Goal: Information Seeking & Learning: Learn about a topic

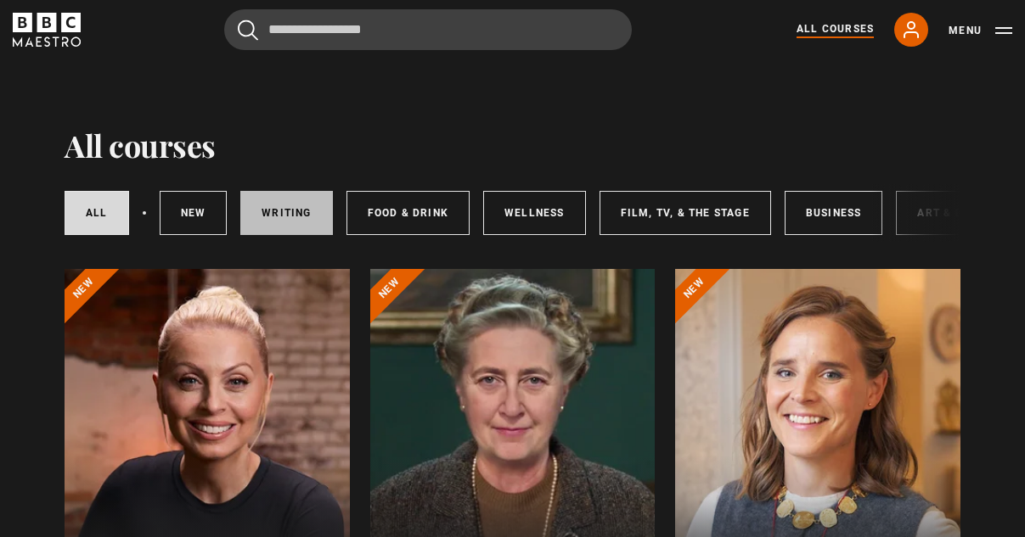
click at [290, 217] on link "Writing" at bounding box center [286, 213] width 92 height 44
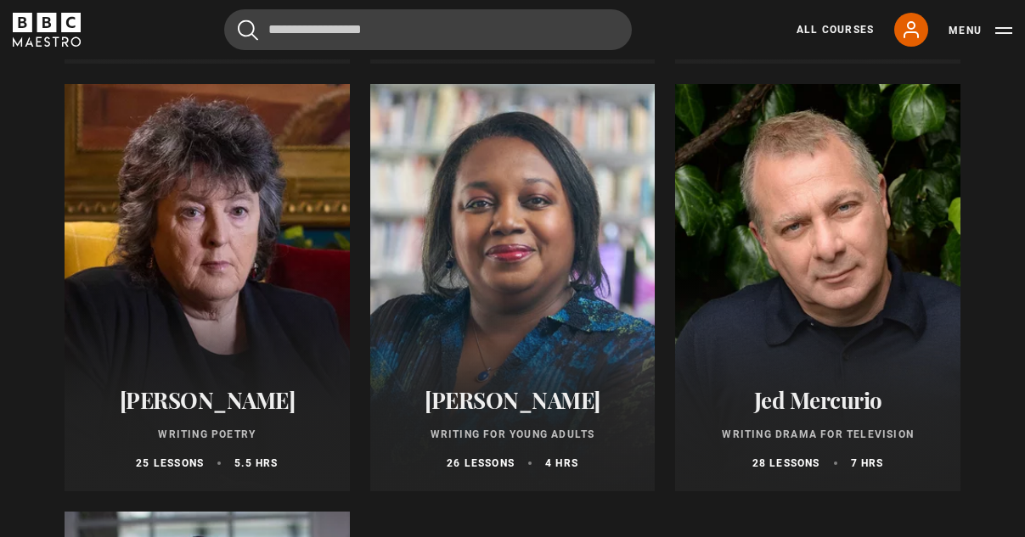
scroll to position [1472, 0]
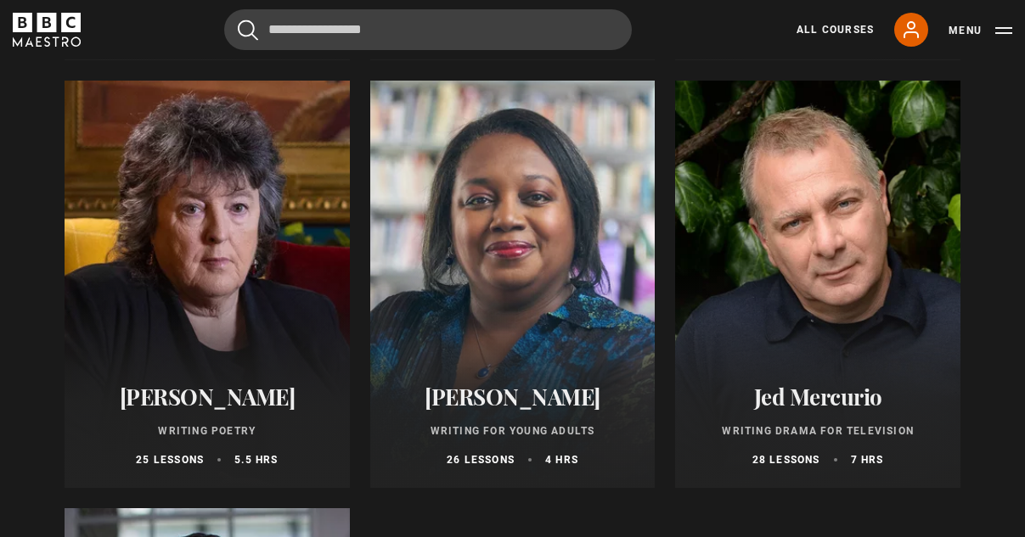
click at [468, 457] on p "26 lessons" at bounding box center [481, 459] width 68 height 15
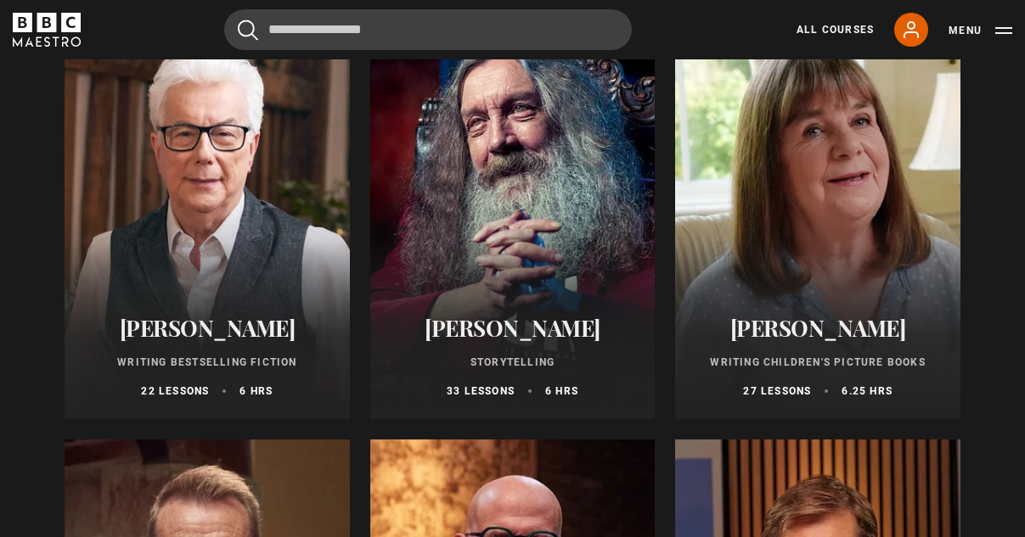
scroll to position [653, 0]
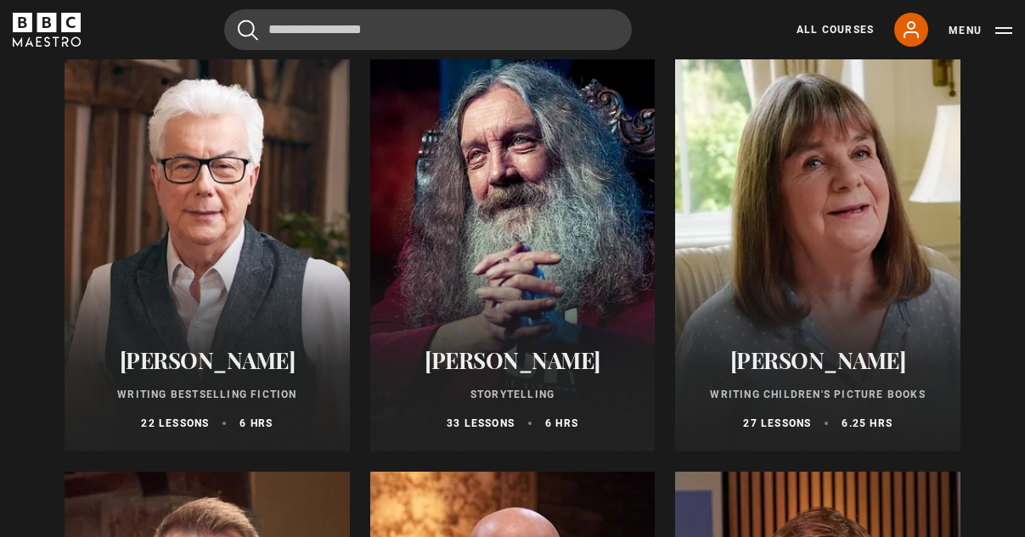
click at [267, 308] on div at bounding box center [207, 247] width 285 height 407
click at [504, 265] on div at bounding box center [512, 247] width 285 height 407
click at [490, 427] on p "33 lessons" at bounding box center [481, 423] width 68 height 15
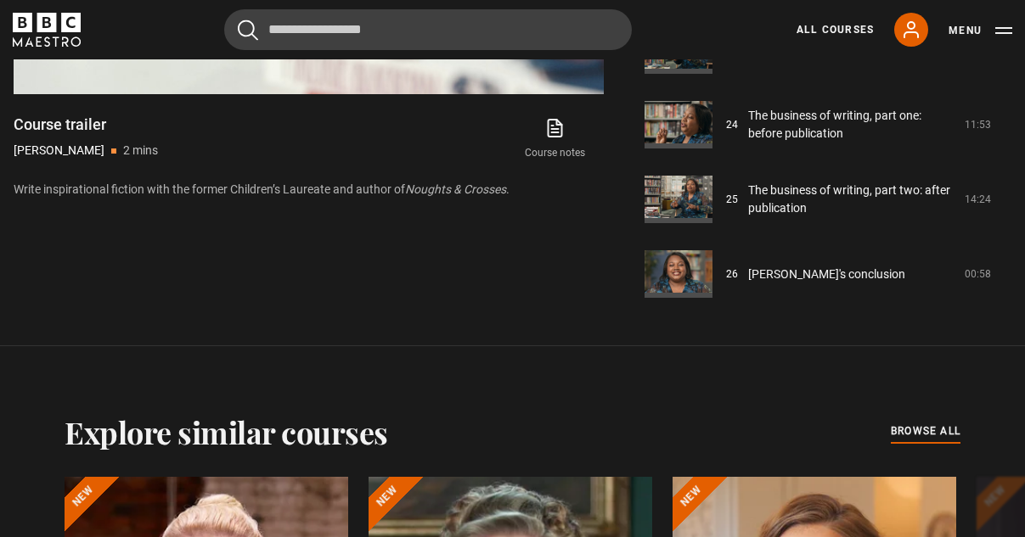
scroll to position [1048, 0]
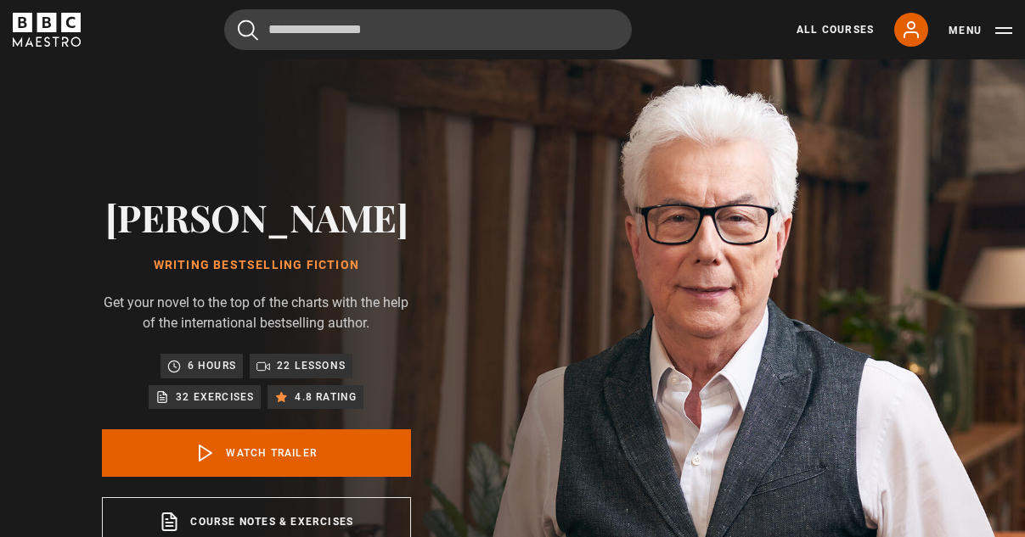
click at [284, 366] on p "22 lessons" at bounding box center [311, 365] width 69 height 17
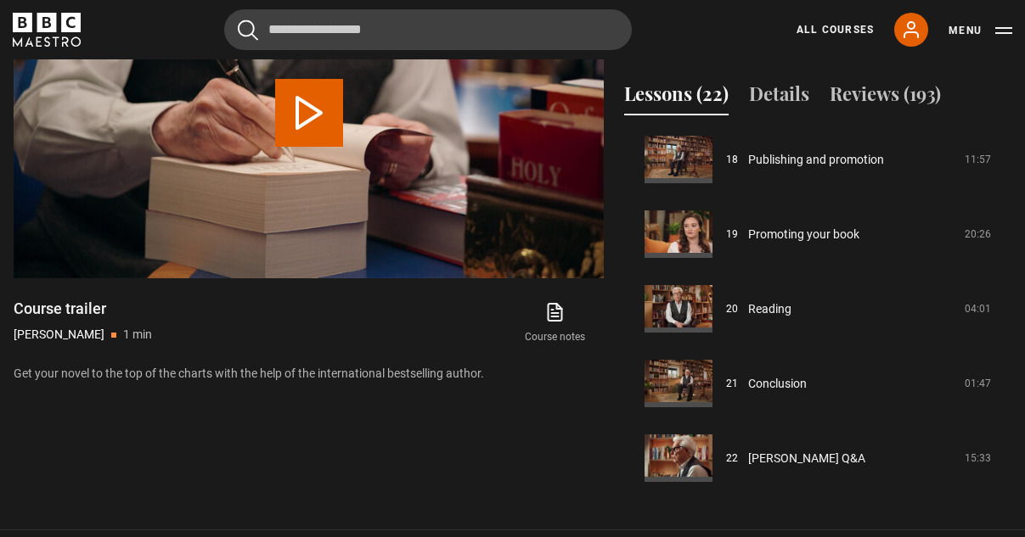
scroll to position [805, 0]
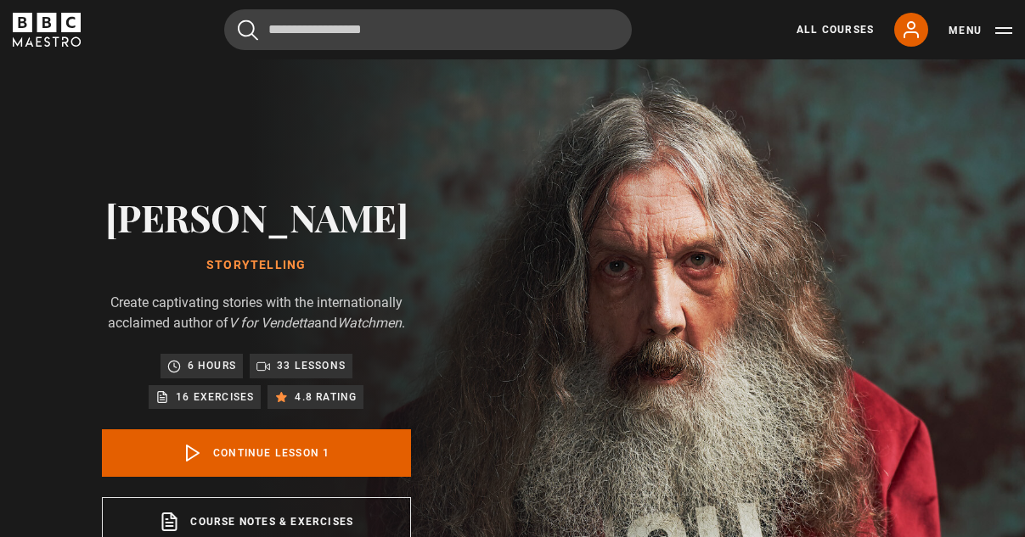
scroll to position [180, 0]
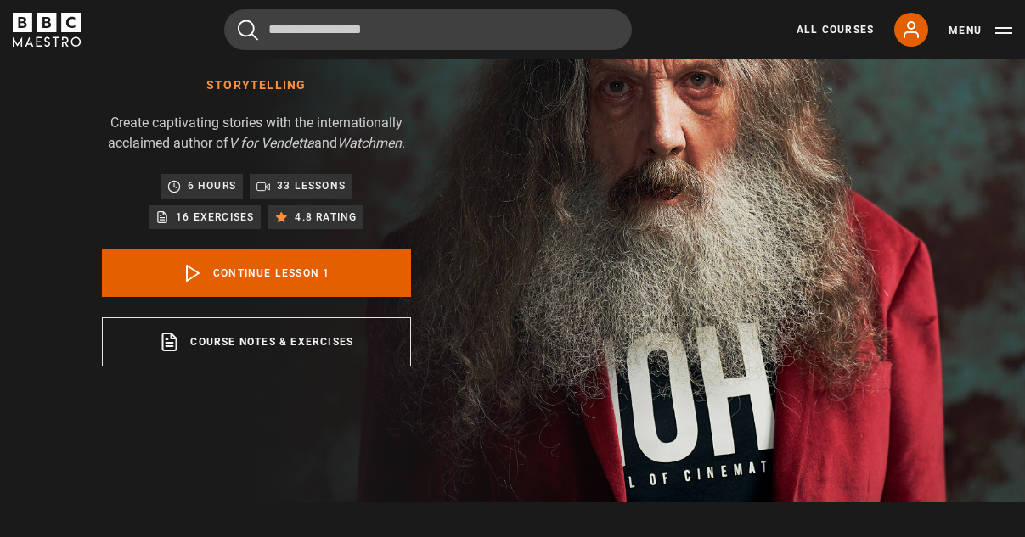
click at [325, 190] on p "33 lessons" at bounding box center [311, 185] width 69 height 17
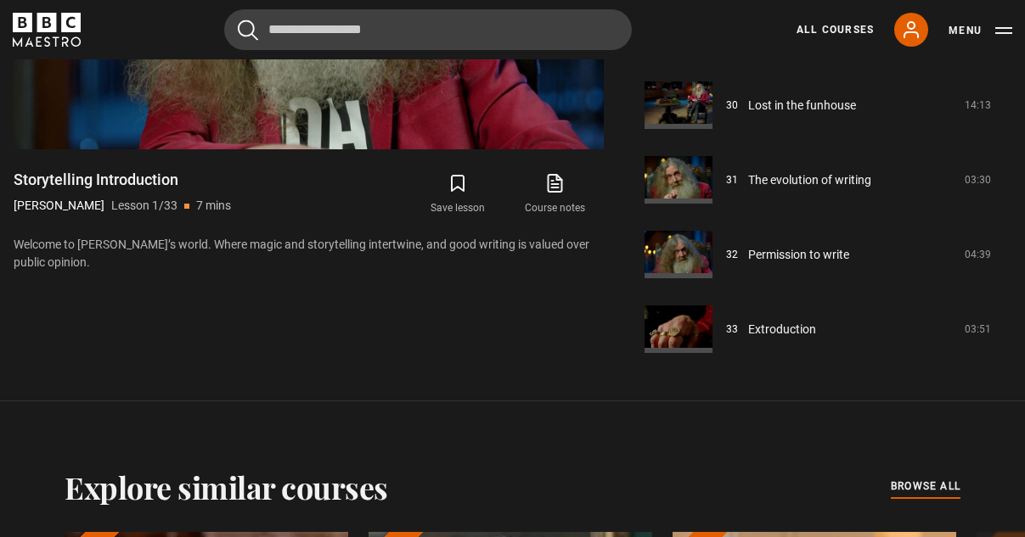
scroll to position [935, 0]
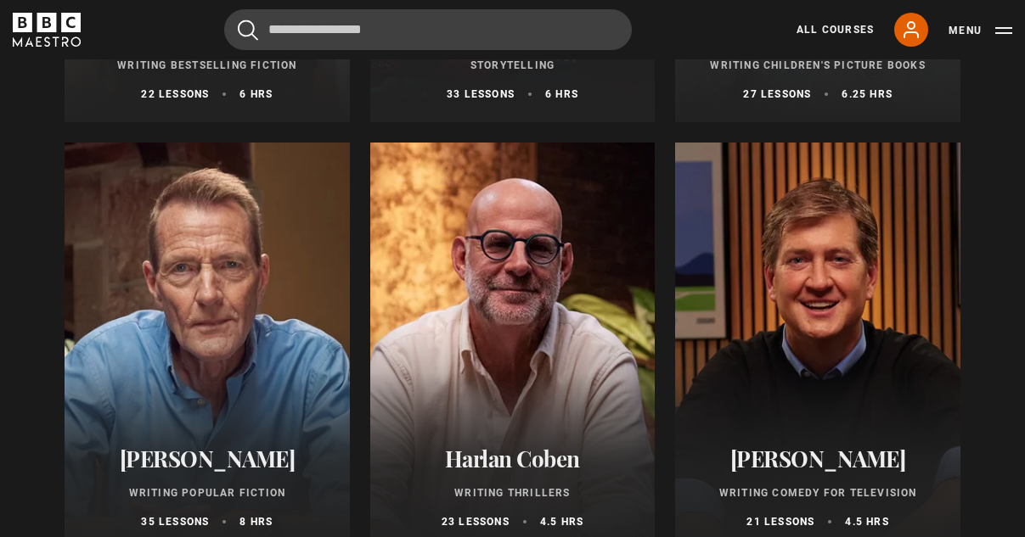
scroll to position [986, 0]
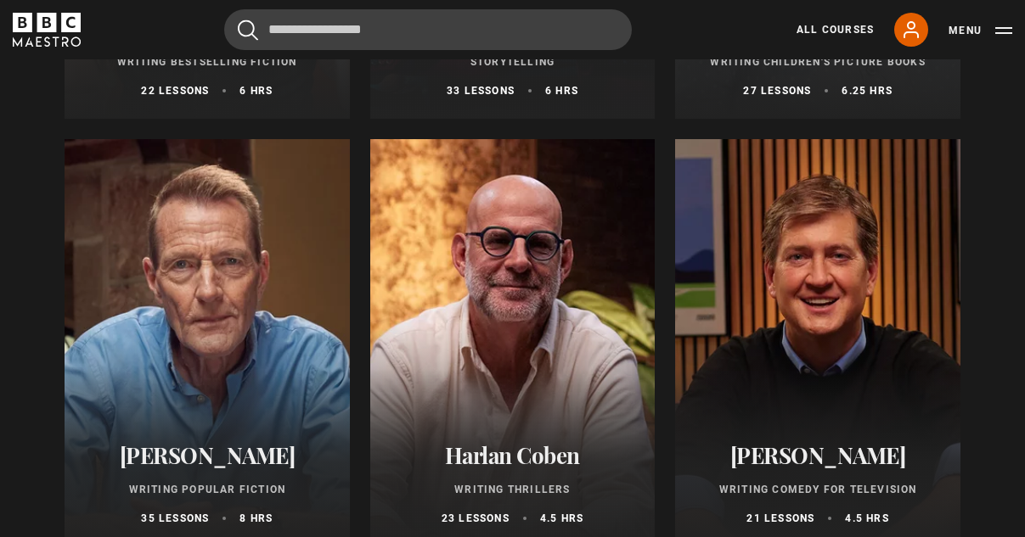
click at [468, 518] on p "23 lessons" at bounding box center [475, 518] width 68 height 15
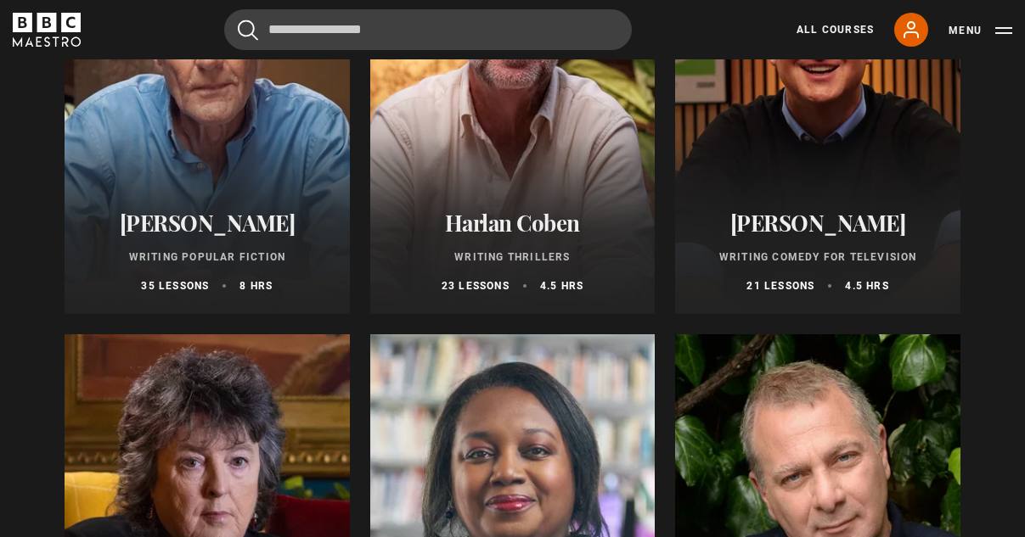
scroll to position [1221, 0]
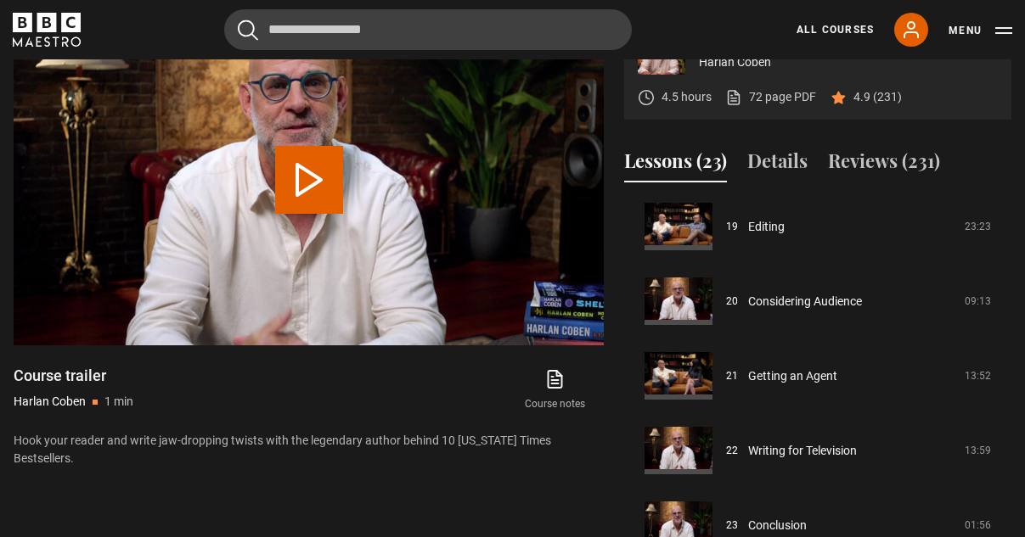
scroll to position [758, 0]
